Goal: Find specific page/section: Find specific page/section

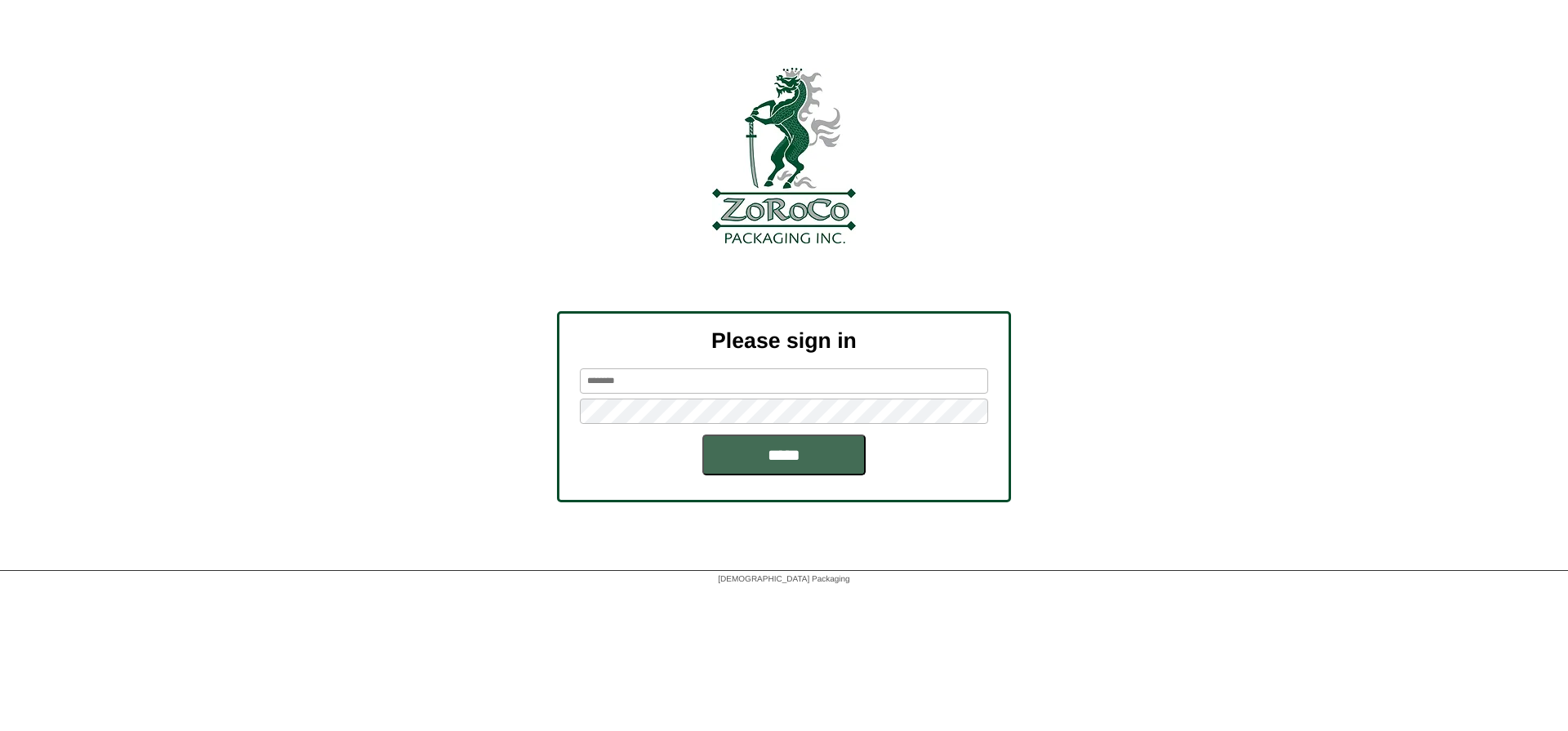
type input "*********"
click at [754, 461] on input "*****" at bounding box center [784, 454] width 164 height 41
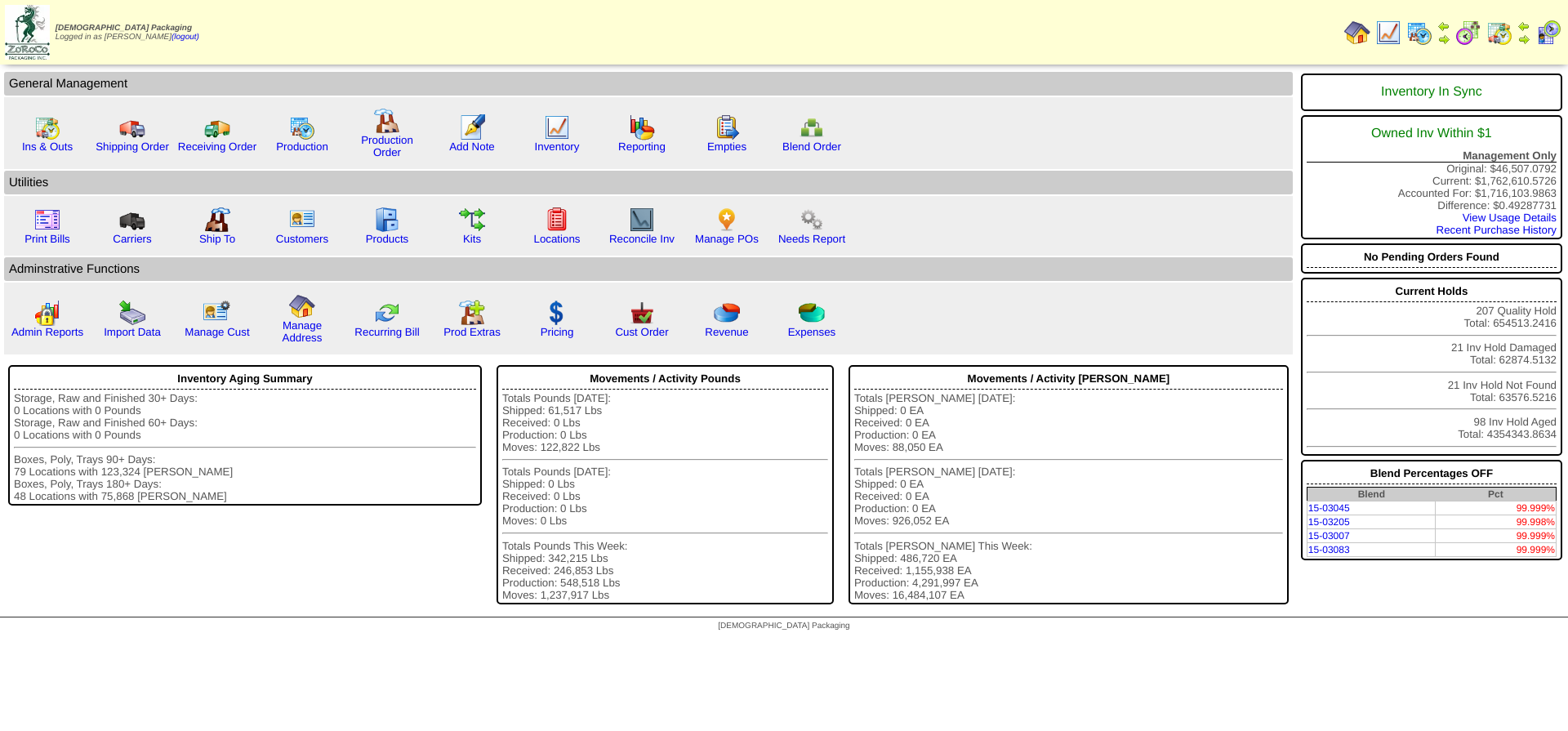
click at [1418, 36] on img at bounding box center [1420, 33] width 26 height 26
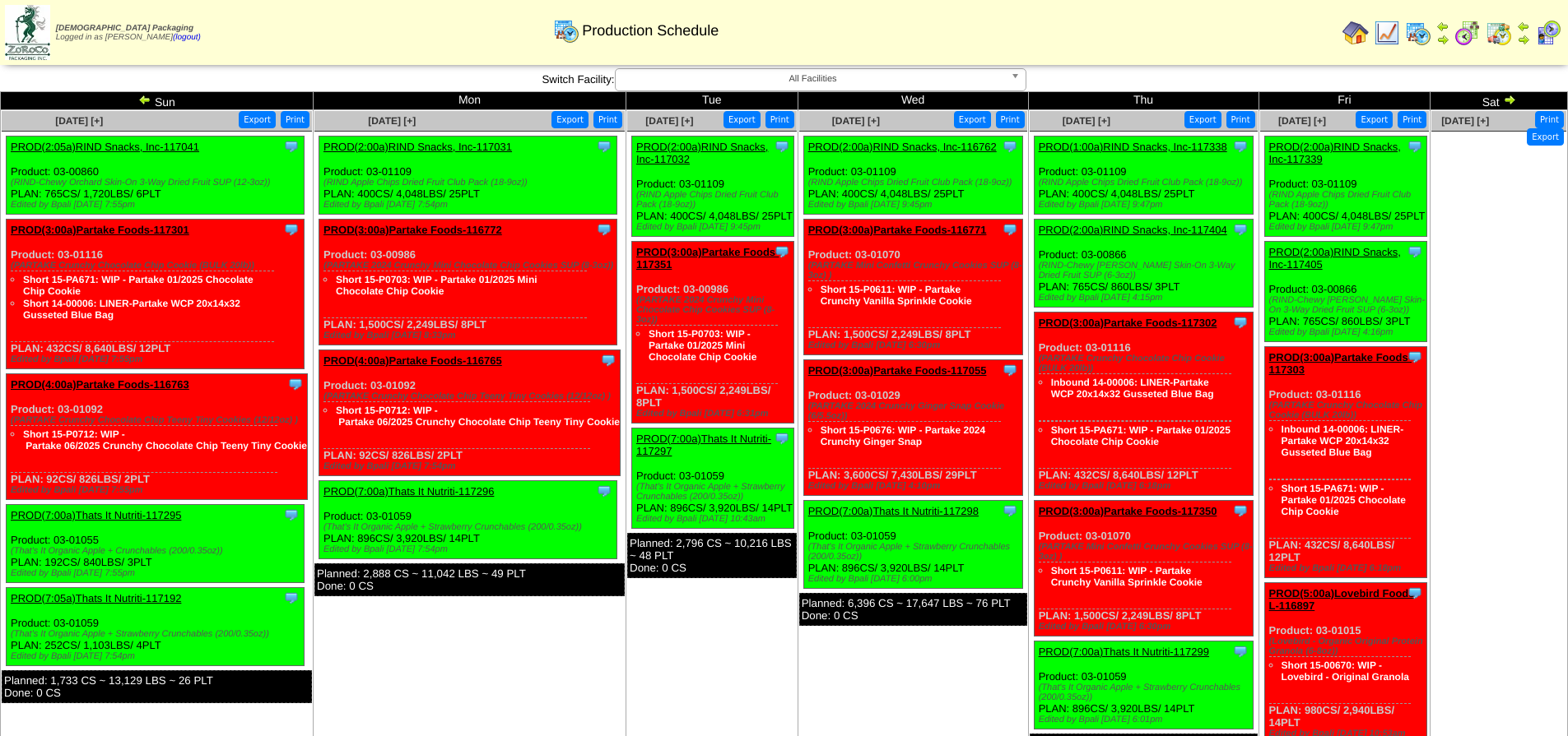
click at [140, 98] on img at bounding box center [145, 99] width 13 height 13
